Goal: Task Accomplishment & Management: Manage account settings

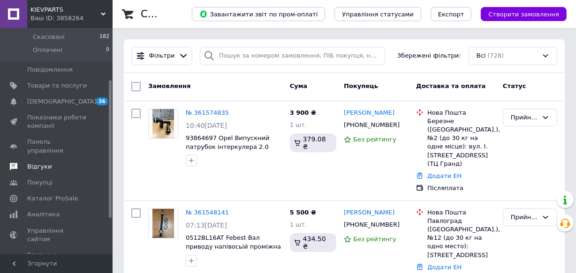
scroll to position [85, 0]
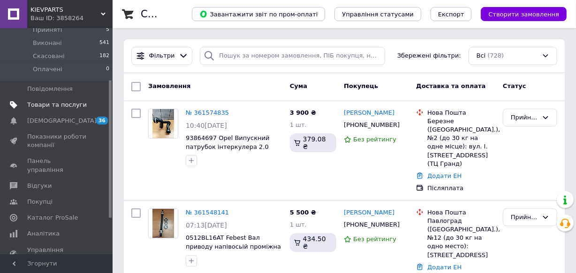
click at [51, 101] on span "Товари та послуги" at bounding box center [57, 105] width 60 height 8
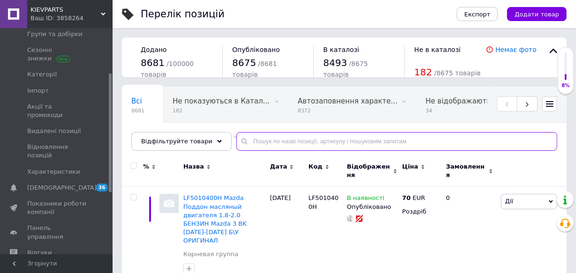
click at [247, 136] on input "text" at bounding box center [396, 141] width 321 height 19
paste input "1807484"
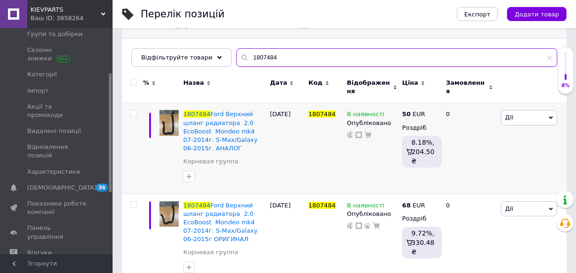
scroll to position [98, 0]
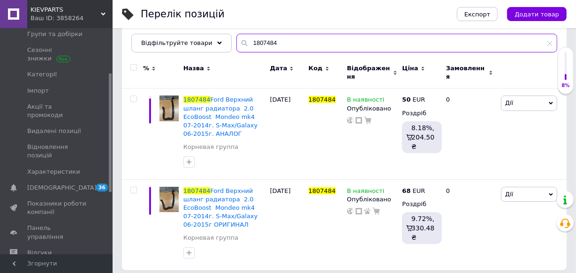
click at [266, 44] on input "1807484" at bounding box center [396, 43] width 321 height 19
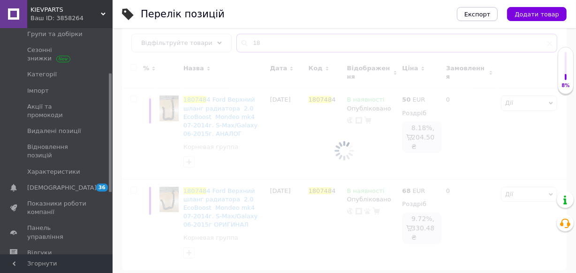
type input "1"
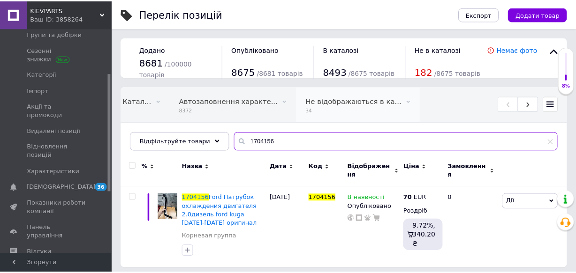
scroll to position [0, 117]
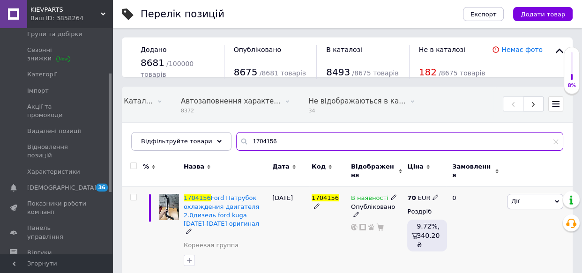
type input "1704156"
click at [433, 195] on icon at bounding box center [436, 198] width 6 height 6
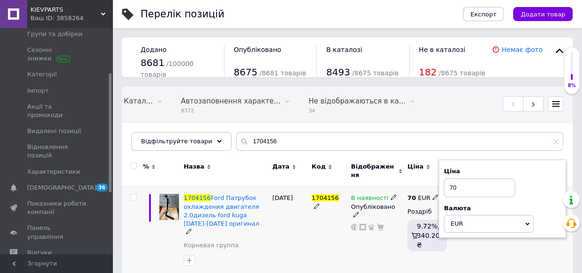
click at [455, 181] on input "70" at bounding box center [479, 188] width 71 height 19
type input "76"
click at [288, 215] on div "[DATE]" at bounding box center [289, 232] width 39 height 91
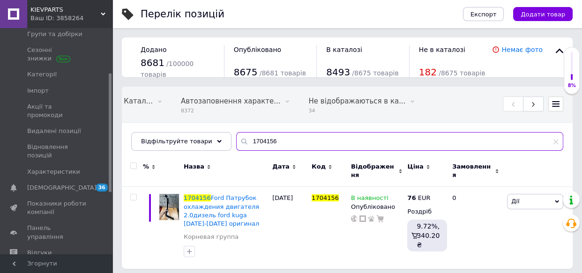
click at [267, 140] on input "1704156" at bounding box center [399, 141] width 327 height 19
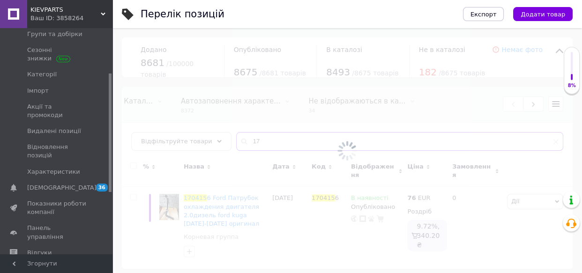
type input "1"
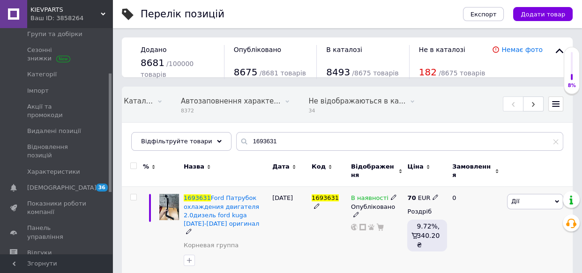
click at [391, 195] on icon at bounding box center [394, 198] width 6 height 6
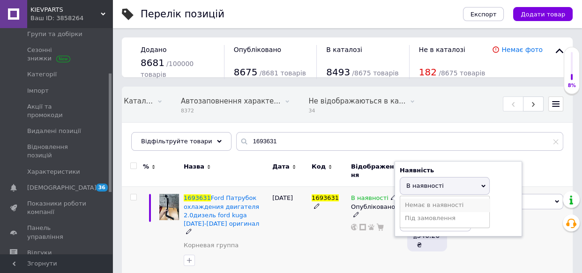
click at [430, 199] on li "Немає в наявності" at bounding box center [445, 205] width 89 height 13
click at [295, 235] on div "[DATE]" at bounding box center [289, 232] width 39 height 91
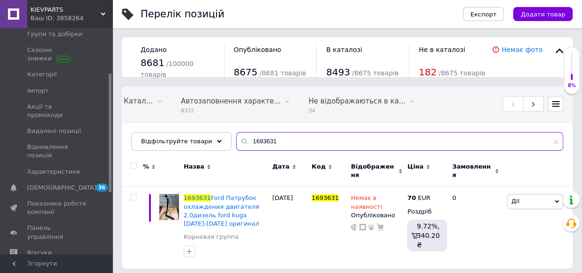
click at [267, 141] on input "1693631" at bounding box center [399, 141] width 327 height 19
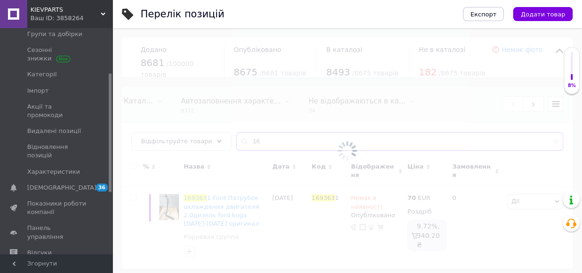
type input "1"
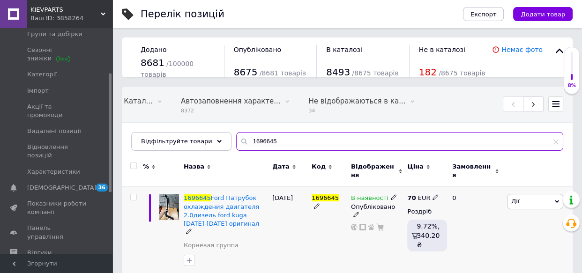
type input "1696645"
click at [391, 195] on icon at bounding box center [394, 198] width 6 height 6
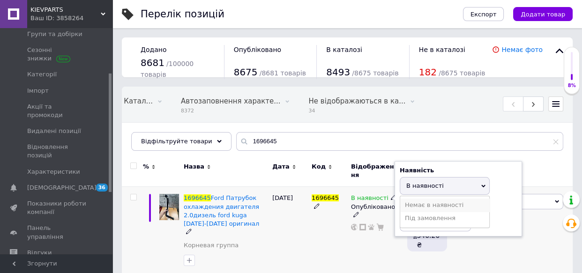
click at [419, 199] on li "Немає в наявності" at bounding box center [445, 205] width 89 height 13
click at [391, 194] on span at bounding box center [394, 197] width 6 height 7
click at [296, 244] on div "[DATE]" at bounding box center [289, 232] width 39 height 91
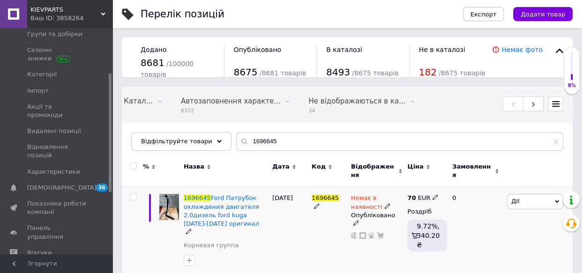
click at [385, 204] on icon at bounding box center [388, 207] width 6 height 6
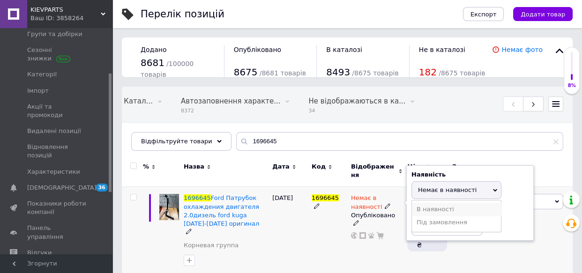
click at [422, 203] on li "В наявності" at bounding box center [456, 209] width 89 height 13
click at [317, 217] on div "1696645" at bounding box center [329, 232] width 39 height 91
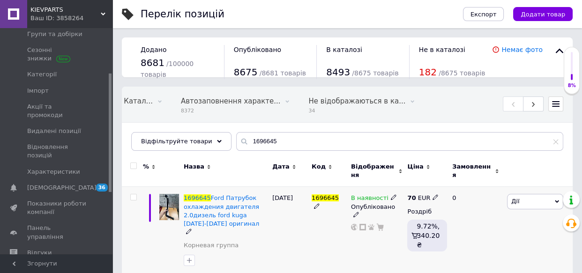
click at [433, 195] on icon at bounding box center [436, 198] width 6 height 6
click at [459, 182] on input "70" at bounding box center [479, 188] width 71 height 19
type input "76"
click at [281, 229] on div "[DATE]" at bounding box center [289, 232] width 39 height 91
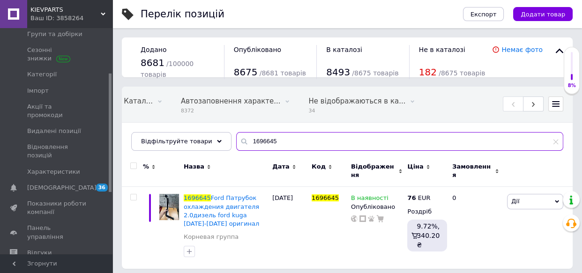
click at [267, 141] on input "1696645" at bounding box center [399, 141] width 327 height 19
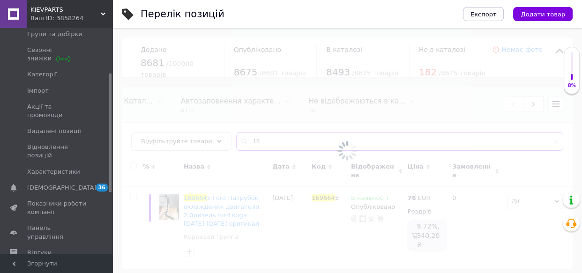
type input "1"
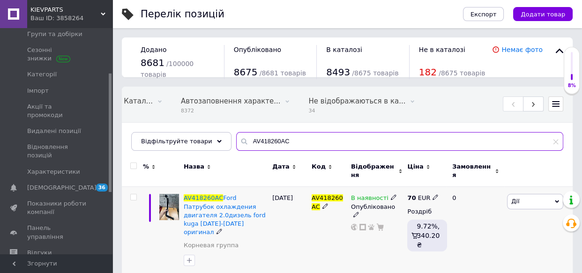
type input "AV418260AC"
click at [431, 188] on div "70 EUR Роздріб 9.72%, 340.20 ₴" at bounding box center [426, 232] width 42 height 91
click at [433, 195] on icon at bounding box center [436, 198] width 6 height 6
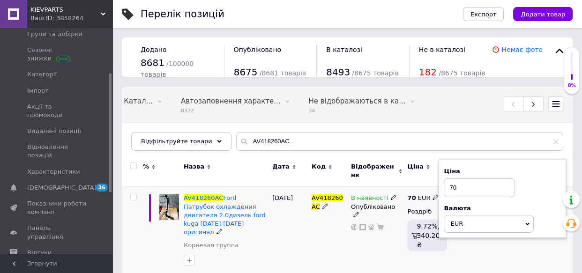
click at [455, 182] on input "70" at bounding box center [479, 188] width 71 height 19
type input "76"
click at [300, 226] on div "[DATE]" at bounding box center [289, 232] width 39 height 91
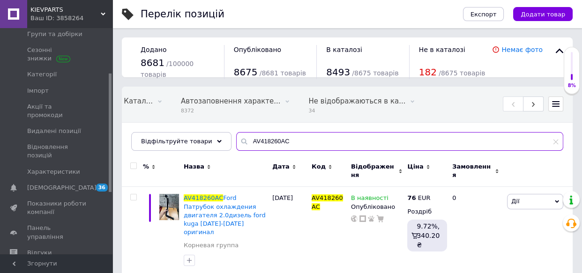
click at [280, 145] on input "AV418260AC" at bounding box center [399, 141] width 327 height 19
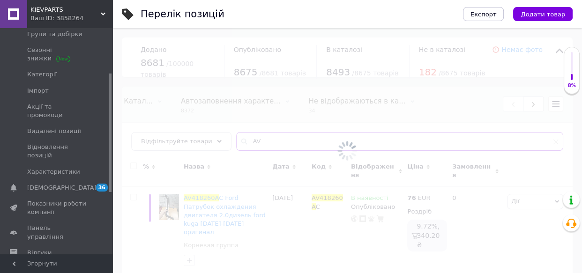
type input "A"
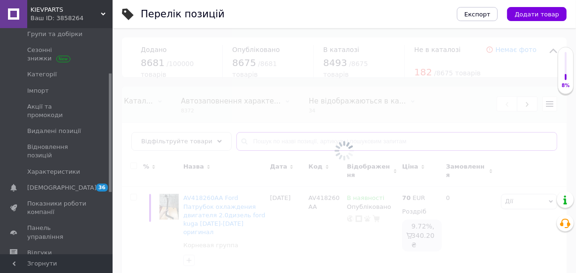
type input "AV418260AA"
